Goal: Leave review/rating: Leave review/rating

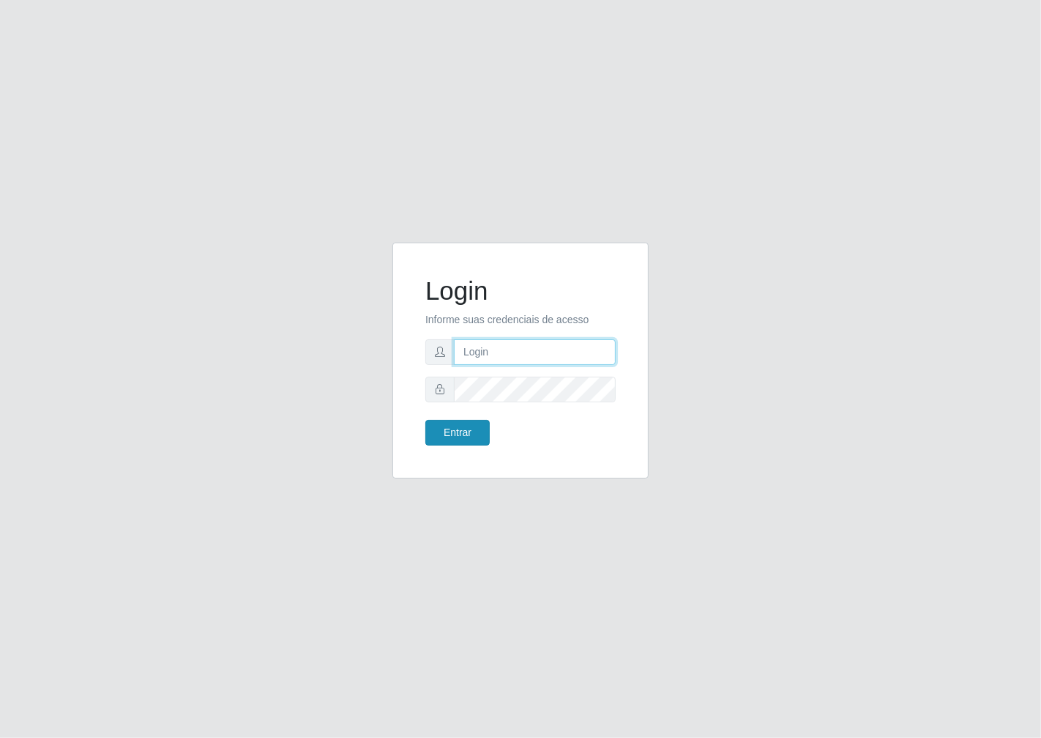
type input "janaina@iwof"
click at [469, 436] on button "Entrar" at bounding box center [458, 433] width 64 height 26
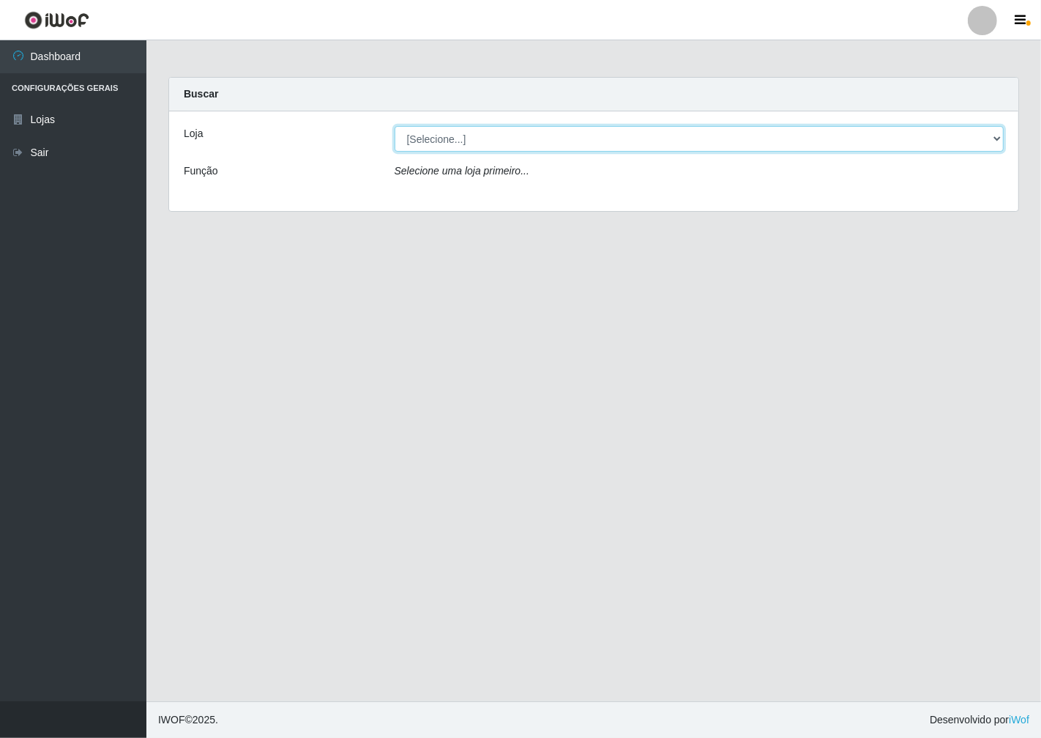
click at [992, 135] on select "[Selecione...] Minimercado Filezão" at bounding box center [700, 139] width 610 height 26
select select "204"
click at [395, 126] on select "[Selecione...] Minimercado Filezão" at bounding box center [700, 139] width 610 height 26
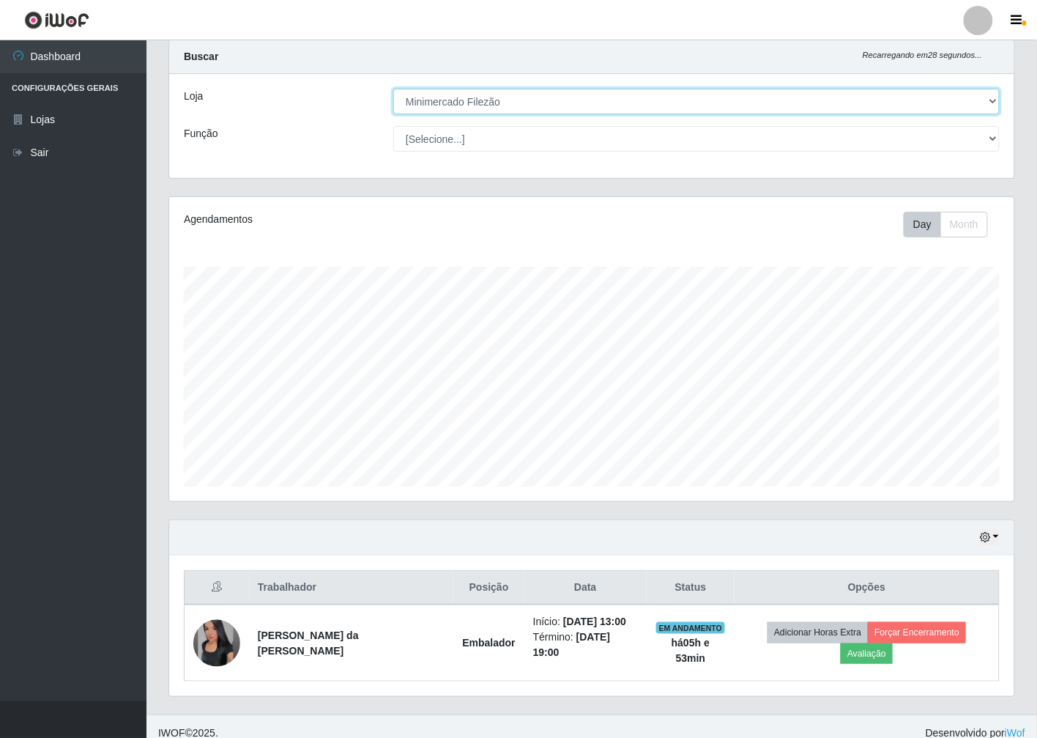
scroll to position [39, 0]
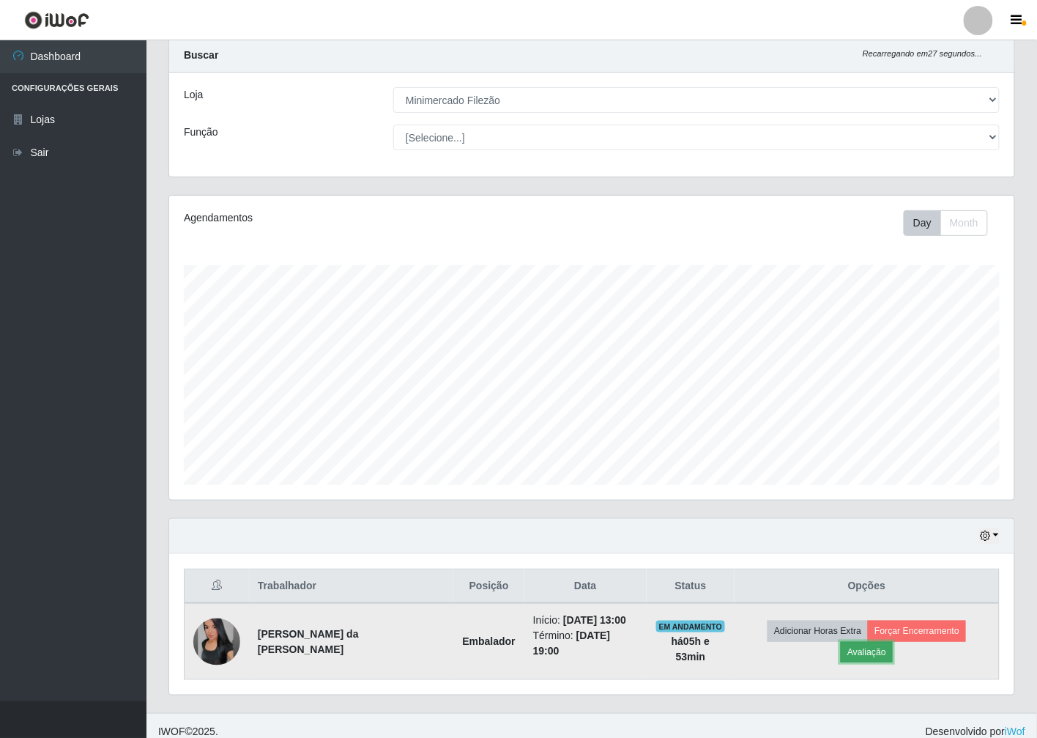
click at [893, 642] on button "Avaliação" at bounding box center [867, 652] width 52 height 21
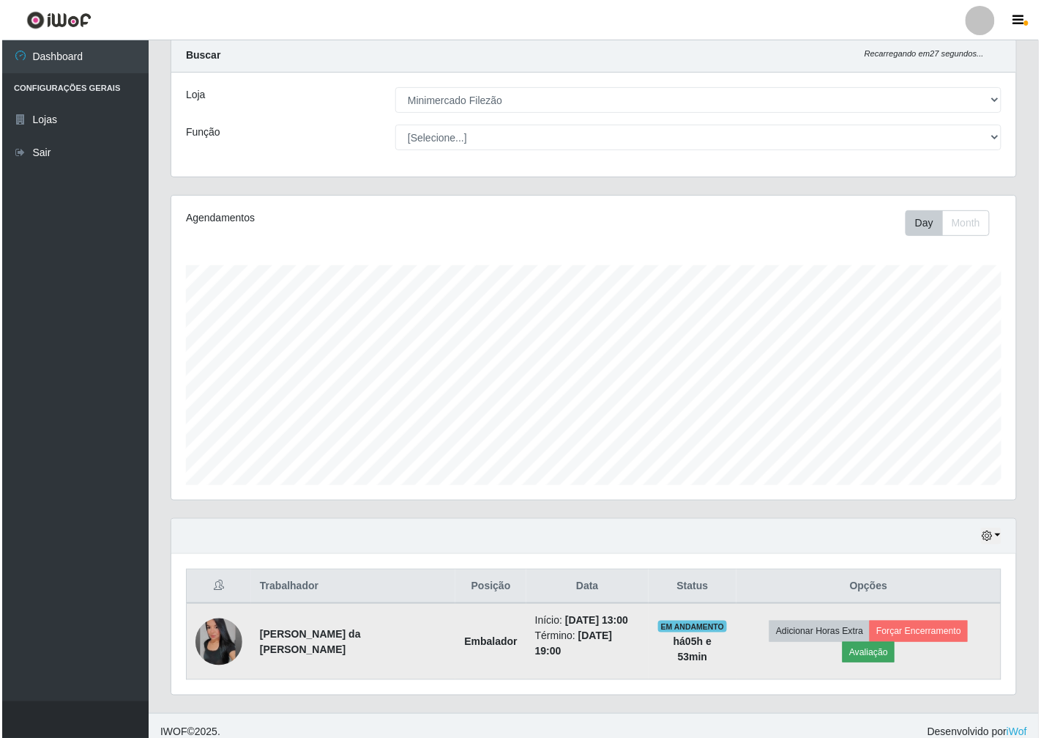
scroll to position [303, 836]
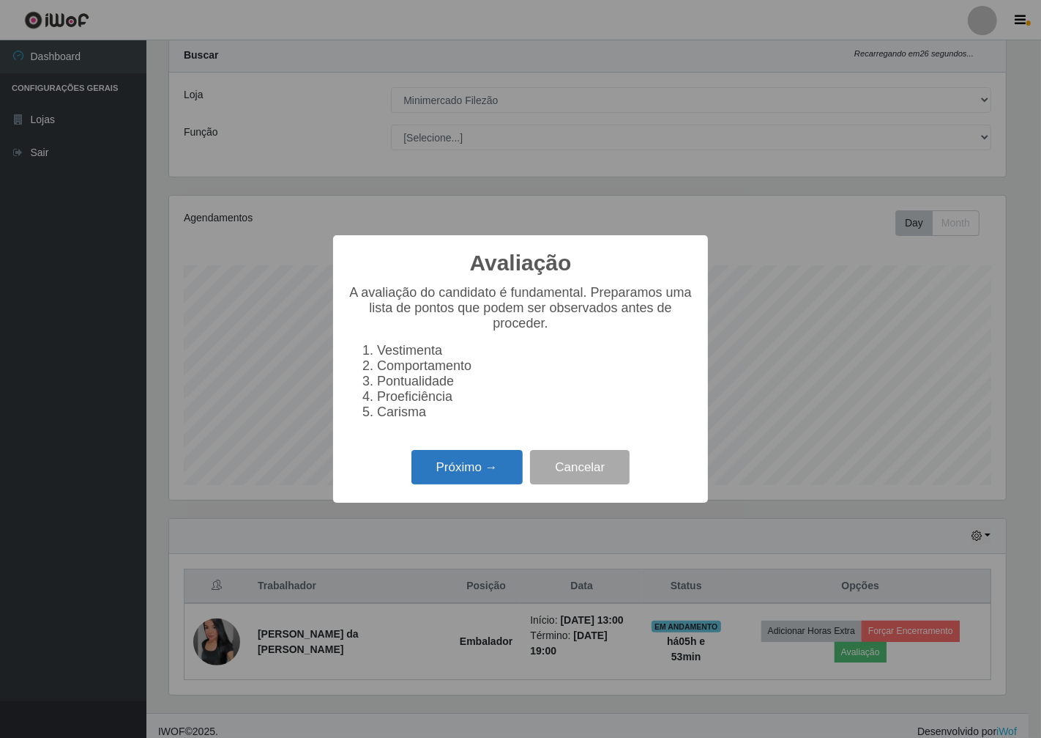
click at [450, 469] on button "Próximo →" at bounding box center [467, 467] width 111 height 34
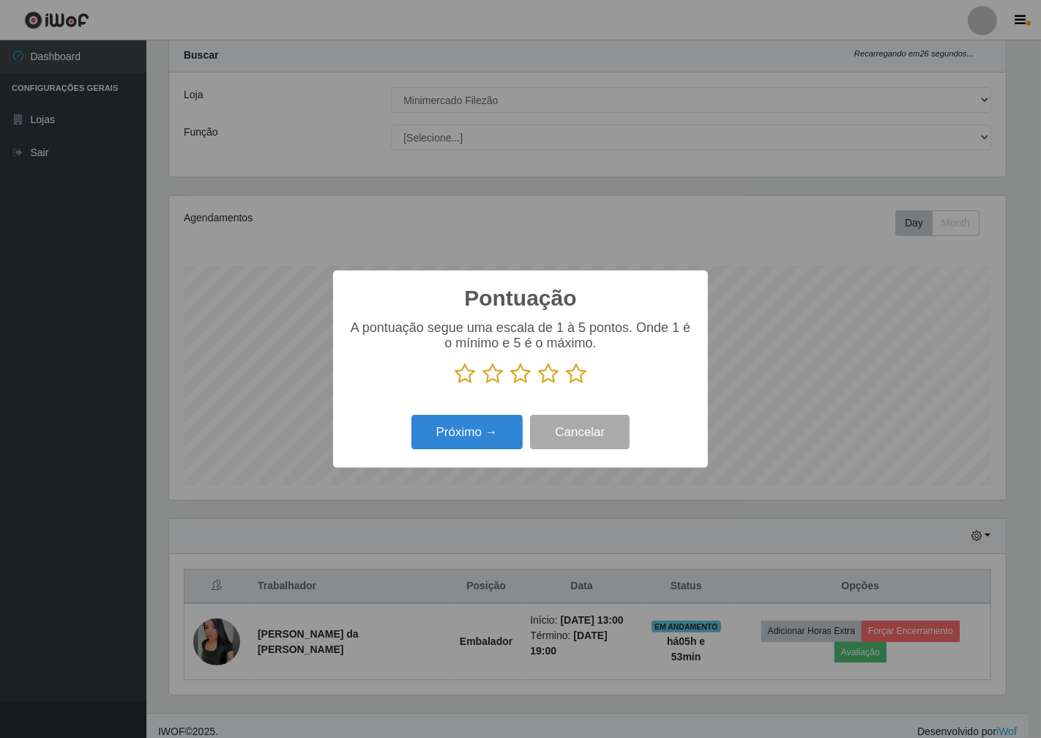
scroll to position [732113, 731580]
click at [580, 382] on icon at bounding box center [576, 374] width 21 height 22
click at [566, 385] on input "radio" at bounding box center [566, 385] width 0 height 0
click at [508, 426] on button "Próximo →" at bounding box center [467, 432] width 111 height 34
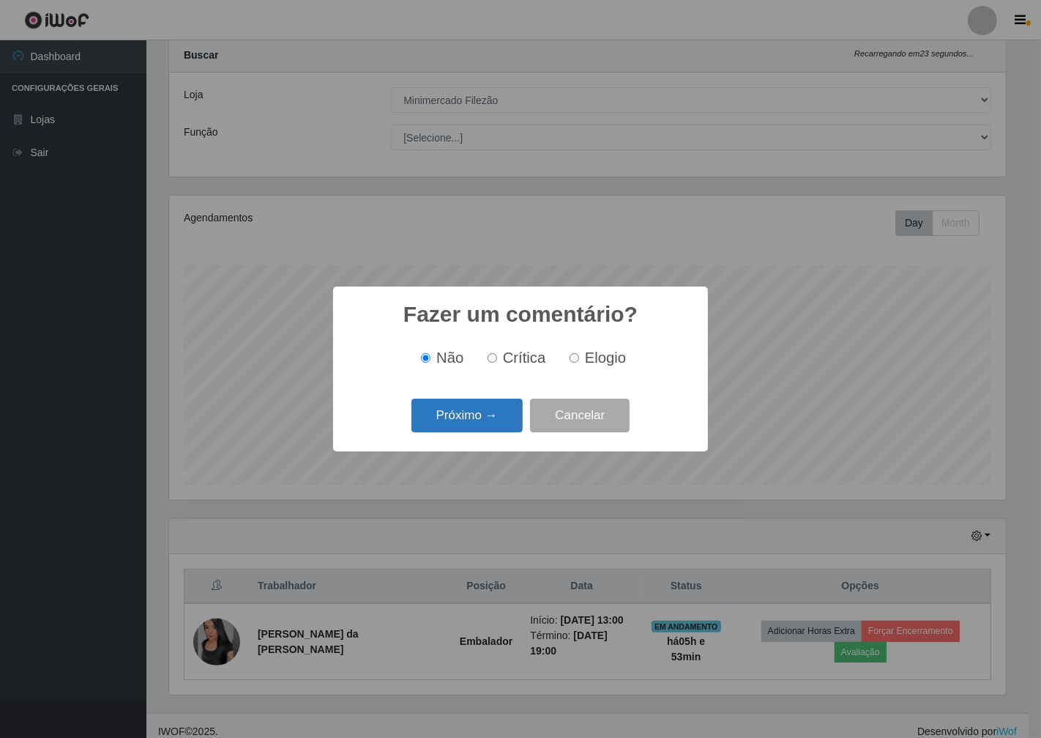
click at [507, 426] on button "Próximo →" at bounding box center [467, 415] width 111 height 34
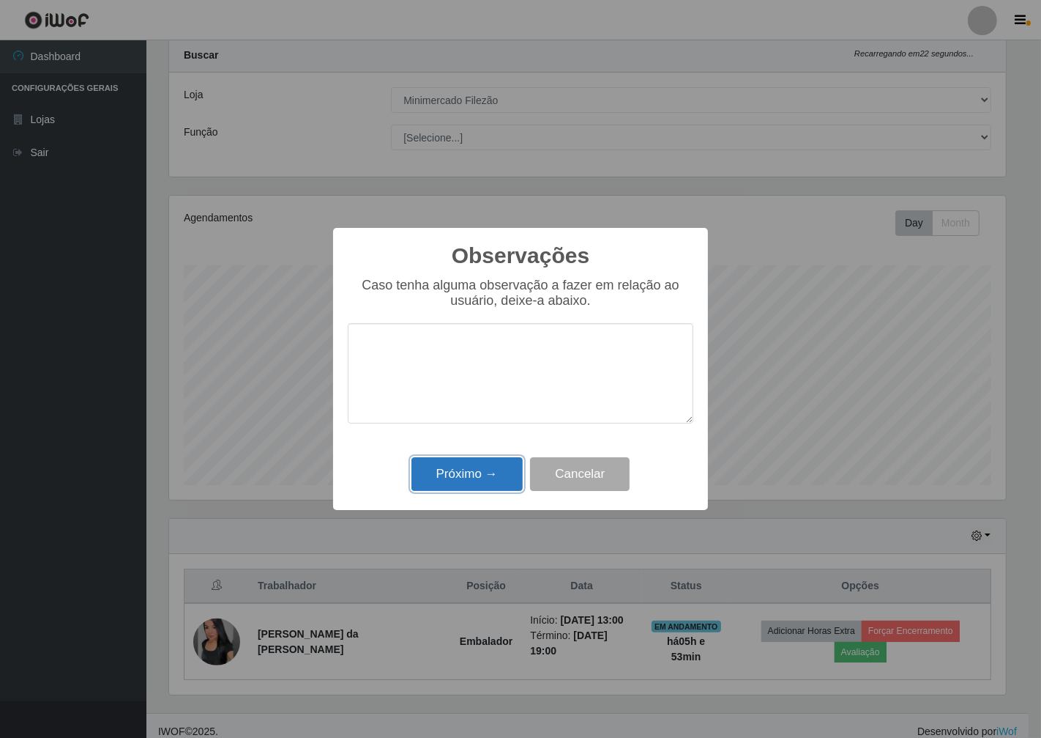
click at [494, 467] on button "Próximo →" at bounding box center [467, 474] width 111 height 34
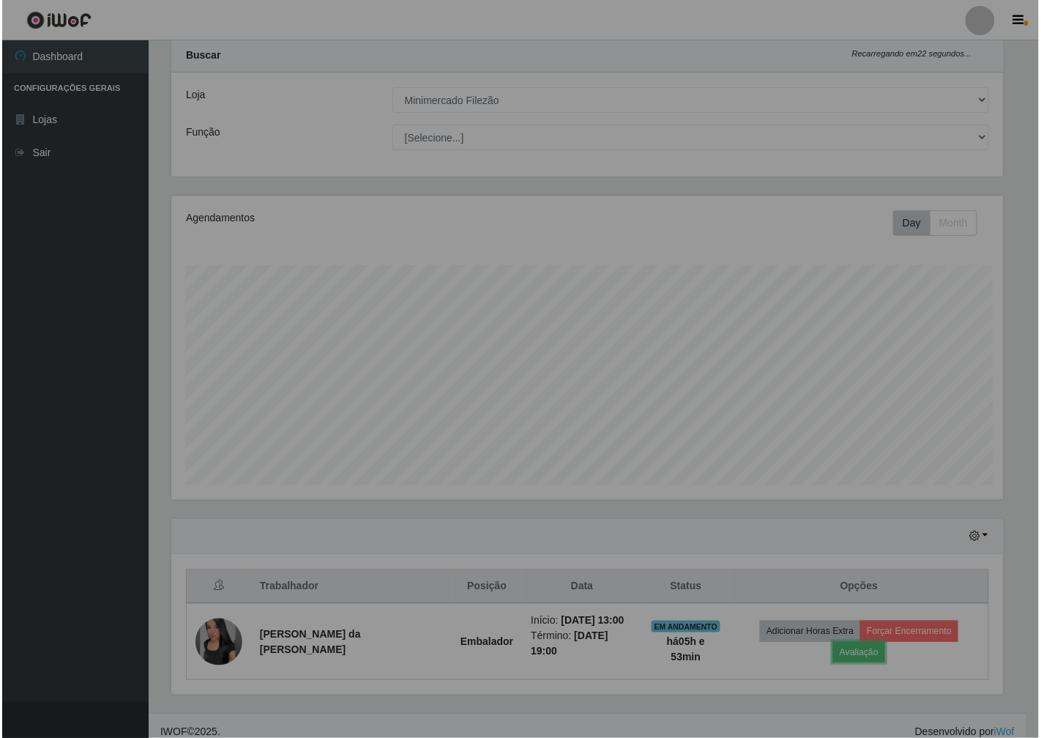
scroll to position [303, 845]
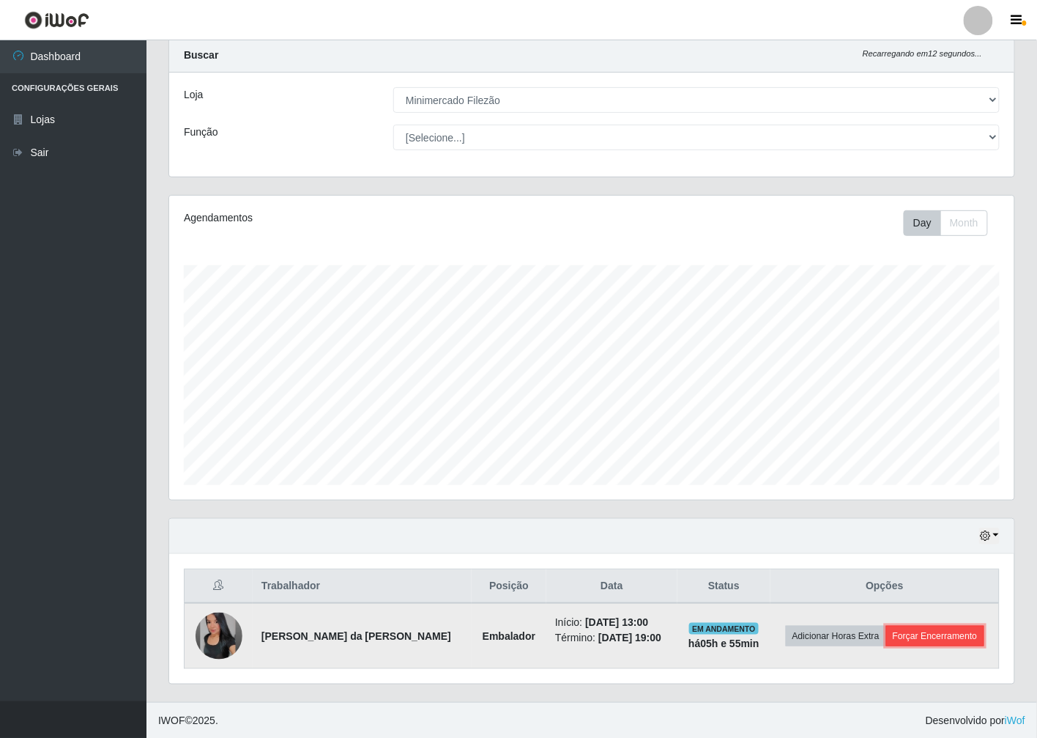
click at [968, 640] on button "Forçar Encerramento" at bounding box center [935, 635] width 98 height 21
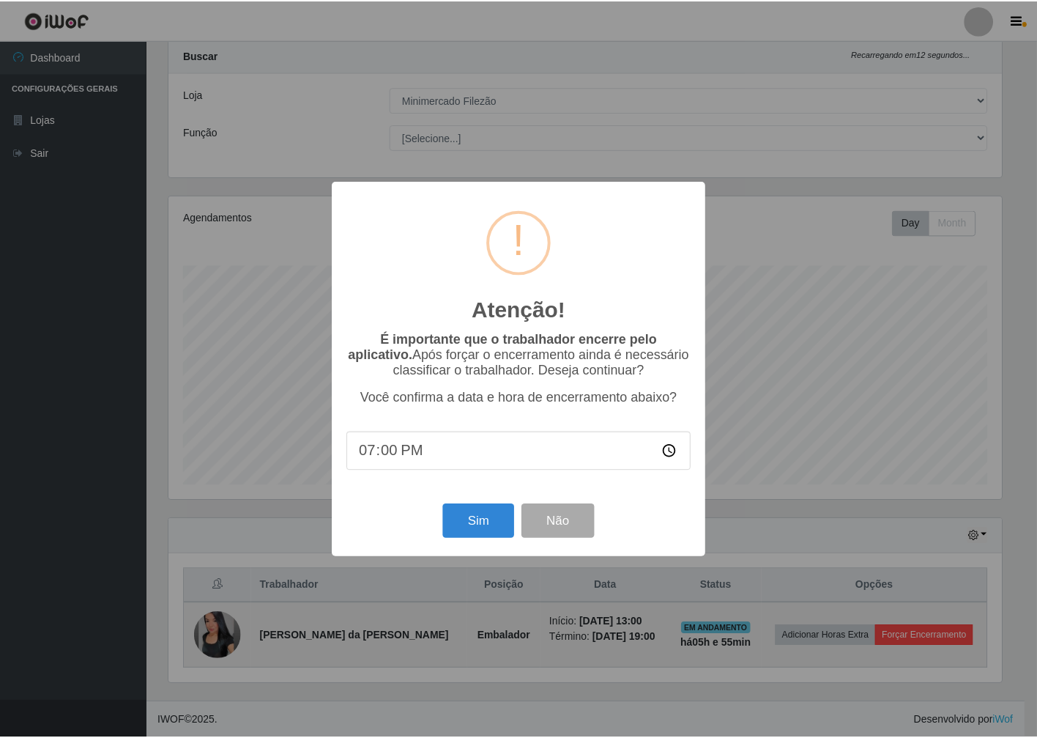
scroll to position [303, 836]
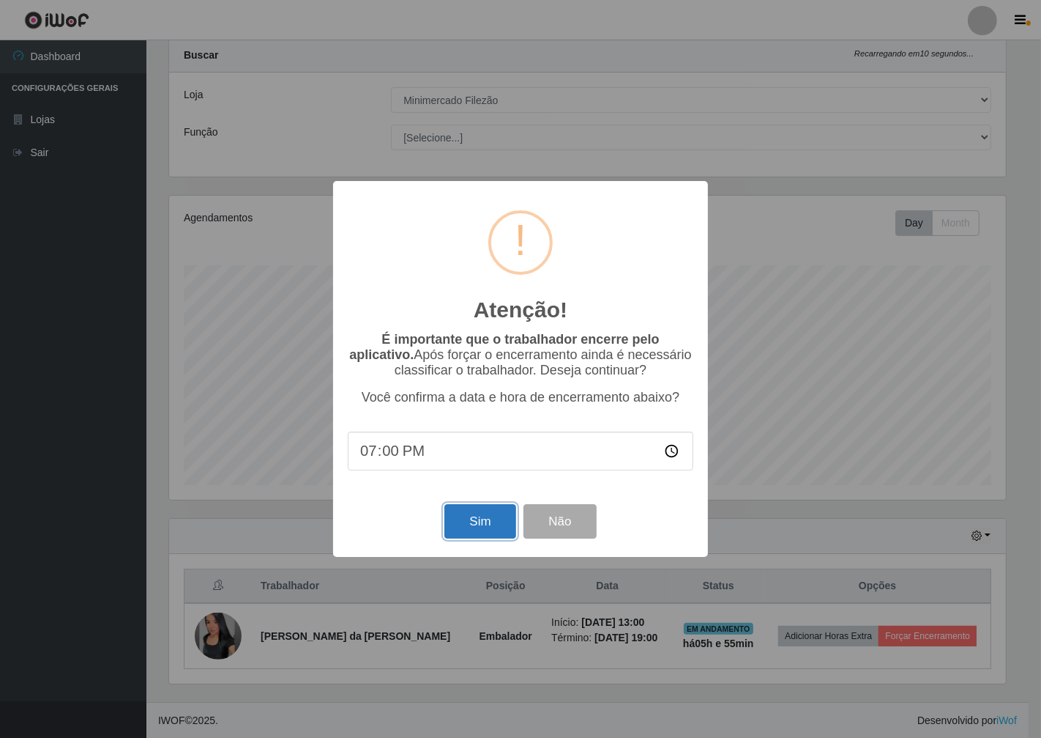
click at [460, 514] on button "Sim" at bounding box center [480, 521] width 71 height 34
